Goal: Communication & Community: Answer question/provide support

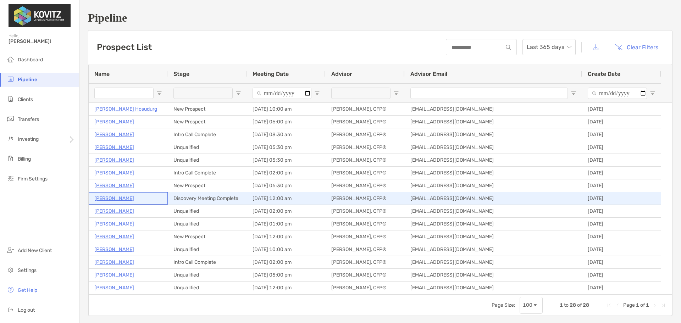
click at [112, 199] on p "[PERSON_NAME]" at bounding box center [114, 198] width 40 height 9
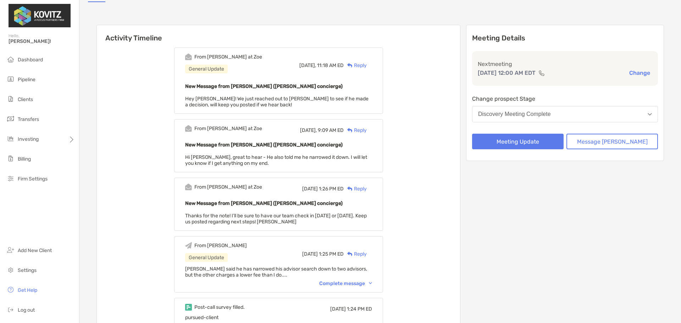
scroll to position [71, 0]
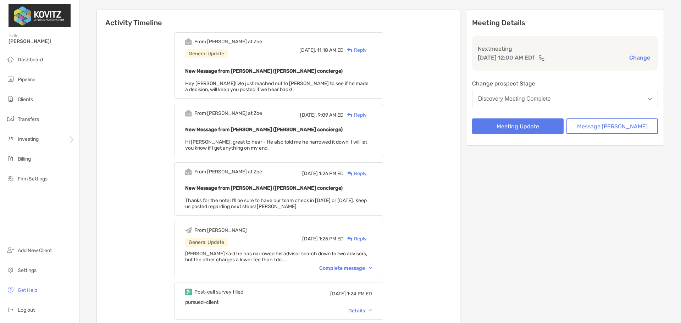
click at [349, 269] on div "Complete message" at bounding box center [345, 268] width 53 height 6
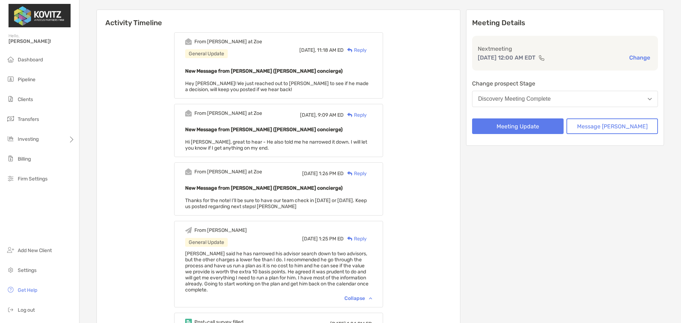
scroll to position [0, 0]
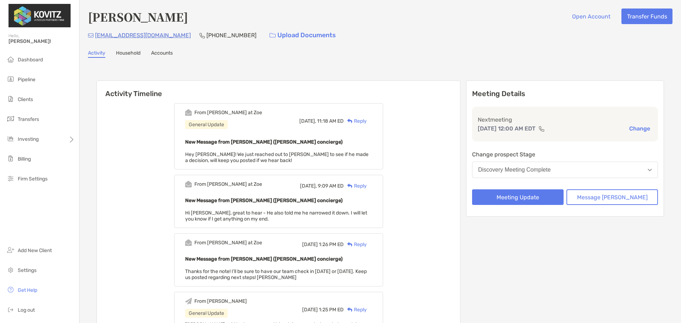
click at [366, 122] on div "Reply" at bounding box center [355, 120] width 23 height 7
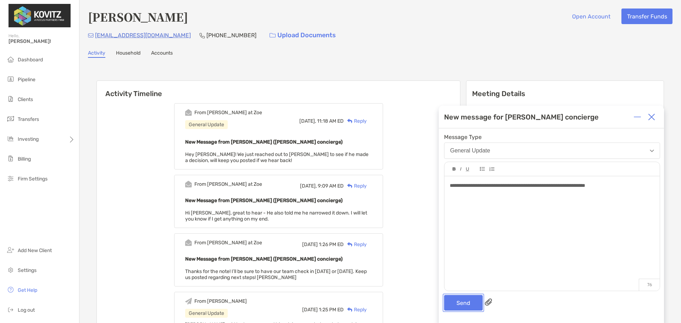
click at [458, 301] on button "Send" at bounding box center [463, 303] width 39 height 16
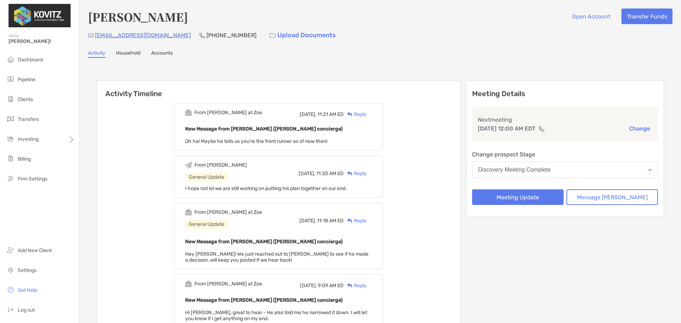
click at [367, 115] on div "Reply" at bounding box center [355, 114] width 23 height 7
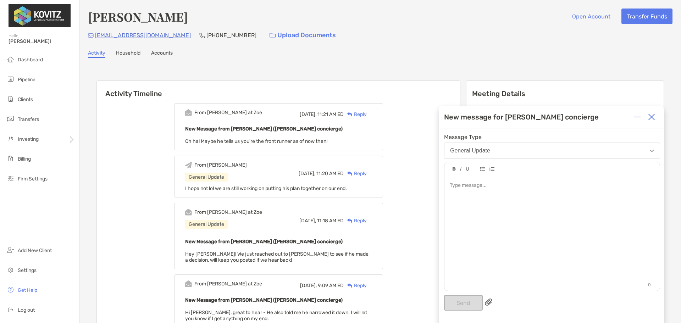
click at [588, 196] on div at bounding box center [552, 230] width 215 height 108
click at [470, 302] on button "Send" at bounding box center [463, 303] width 39 height 16
